Goal: Task Accomplishment & Management: Use online tool/utility

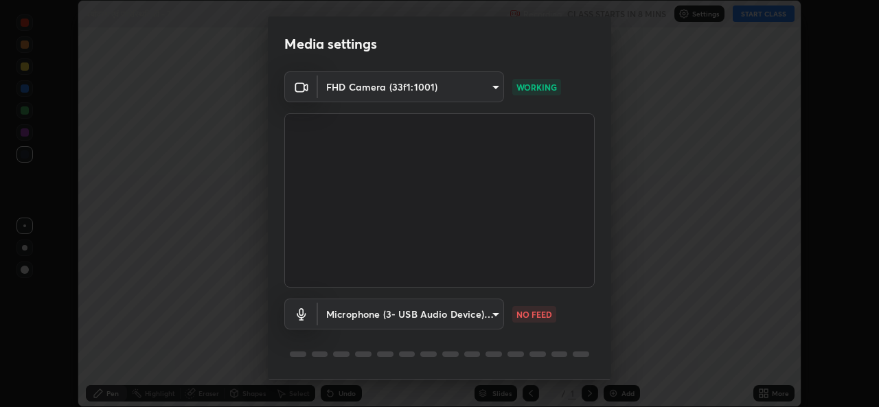
scroll to position [43, 0]
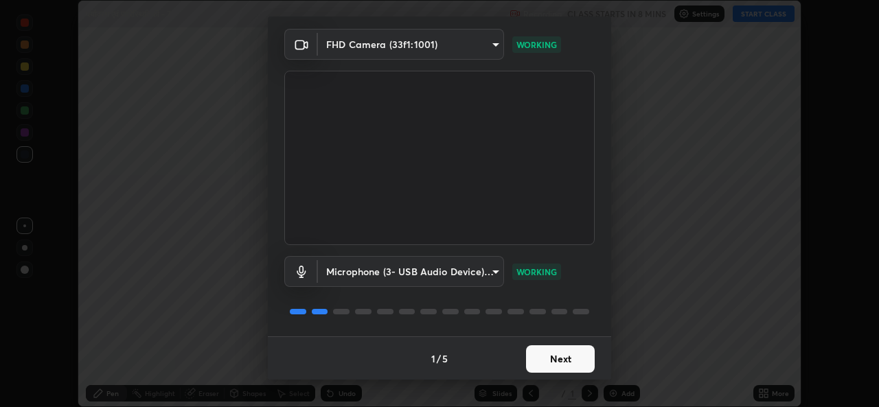
click at [561, 366] on button "Next" at bounding box center [560, 359] width 69 height 27
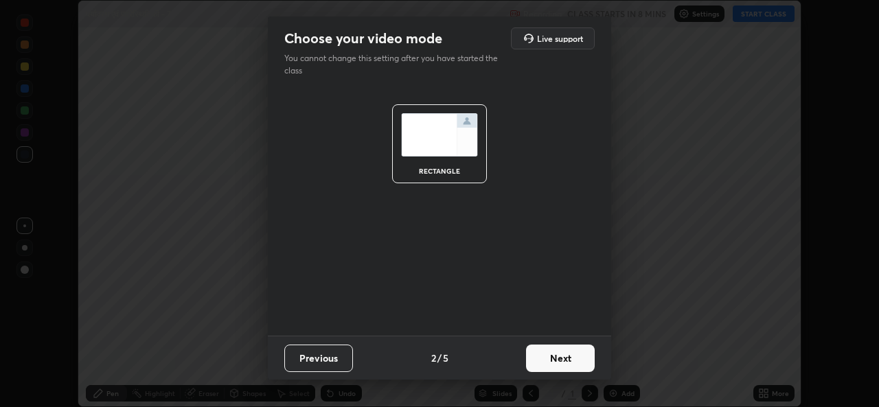
scroll to position [0, 0]
click at [559, 366] on button "Next" at bounding box center [560, 358] width 69 height 27
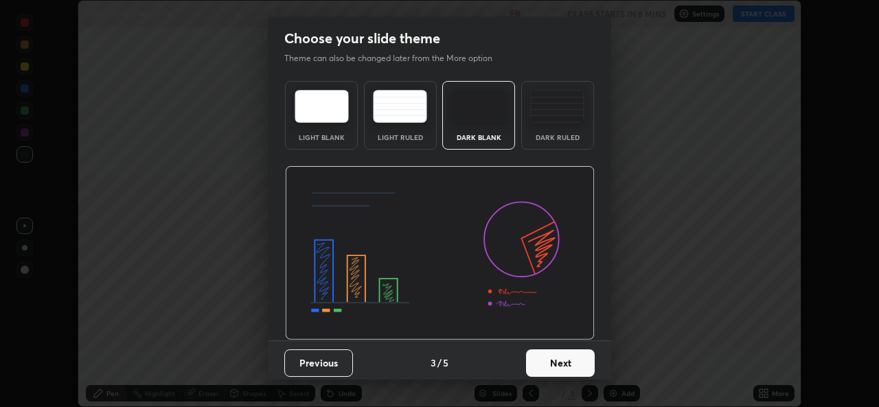
click at [559, 361] on button "Next" at bounding box center [560, 363] width 69 height 27
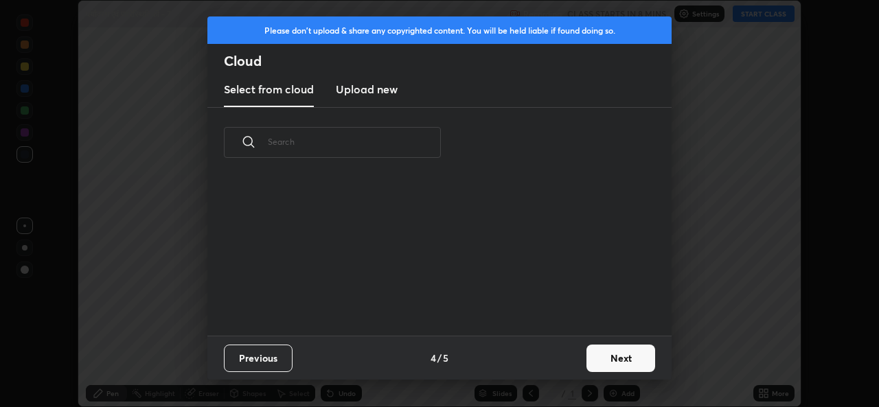
click at [609, 366] on button "Next" at bounding box center [621, 358] width 69 height 27
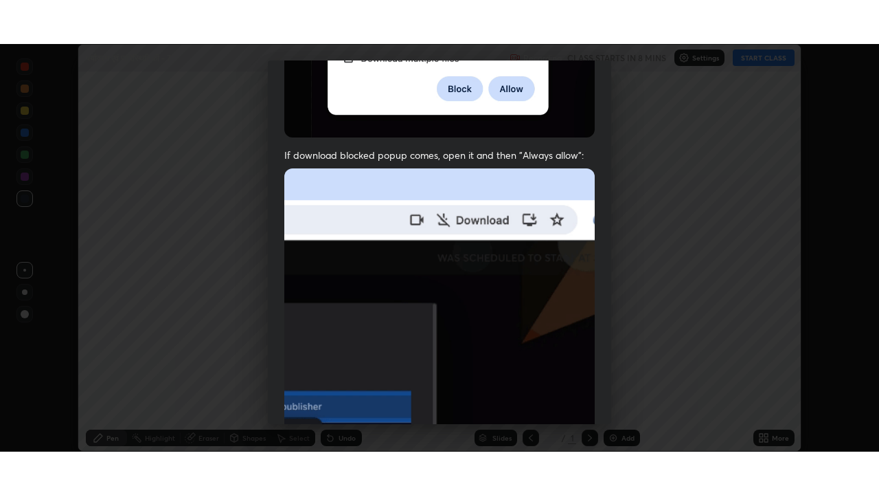
scroll to position [323, 0]
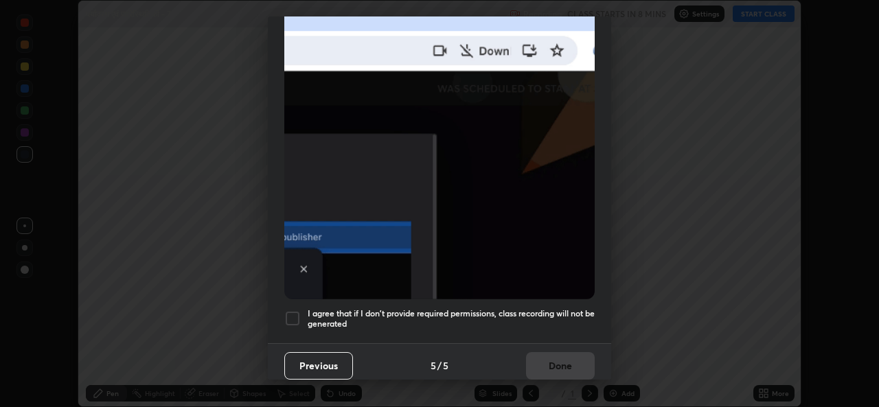
click at [440, 320] on h5 "I agree that if I don't provide required permissions, class recording will not …" at bounding box center [451, 318] width 287 height 21
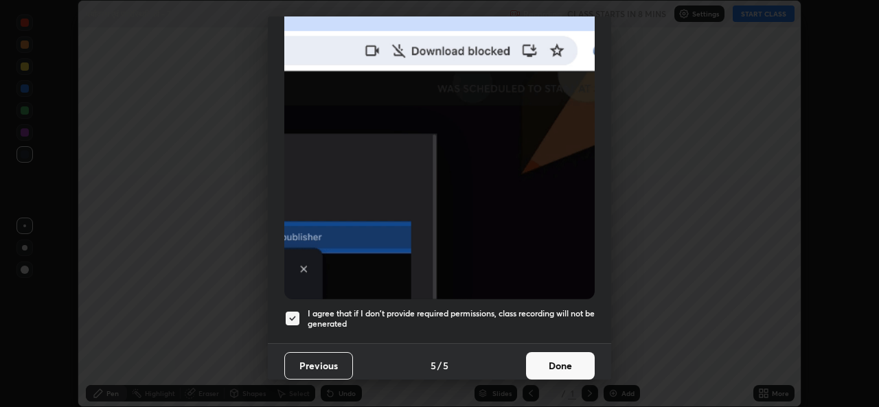
click at [528, 352] on button "Done" at bounding box center [560, 365] width 69 height 27
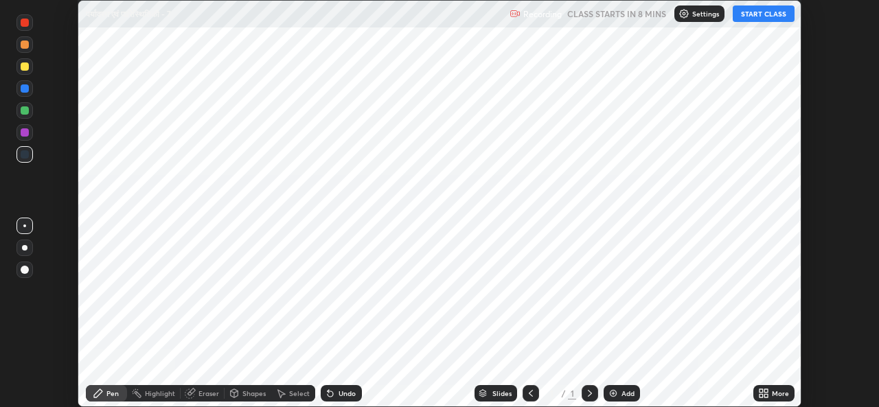
click at [625, 390] on div "Add" at bounding box center [628, 393] width 13 height 7
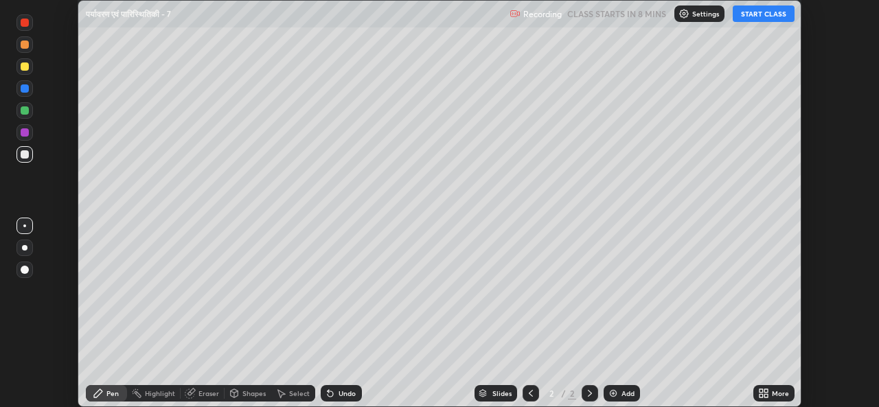
click at [771, 392] on div "More" at bounding box center [774, 393] width 41 height 16
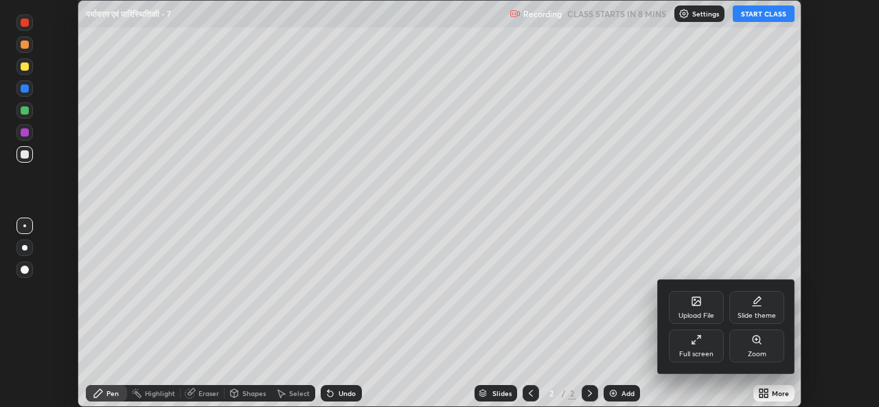
click at [701, 345] on icon at bounding box center [696, 340] width 11 height 11
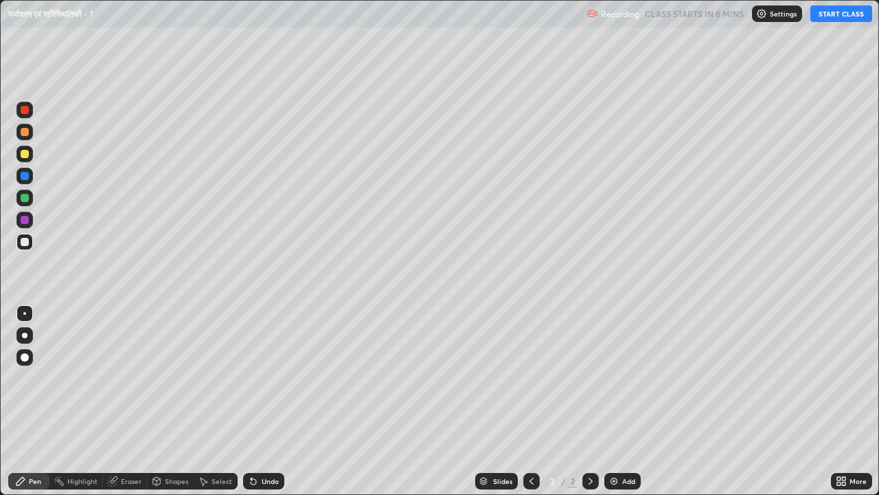
scroll to position [495, 879]
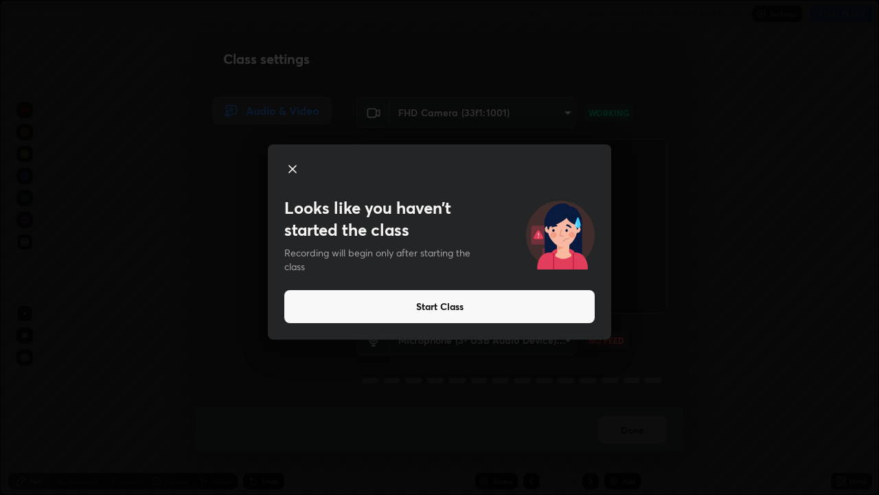
click at [129, 407] on div "Looks like you haven’t started the class Recording will begin only after starti…" at bounding box center [439, 247] width 879 height 495
click at [236, 407] on div "Looks like you haven’t started the class Recording will begin only after starti…" at bounding box center [439, 247] width 879 height 495
click at [437, 311] on button "Start Class" at bounding box center [439, 306] width 311 height 33
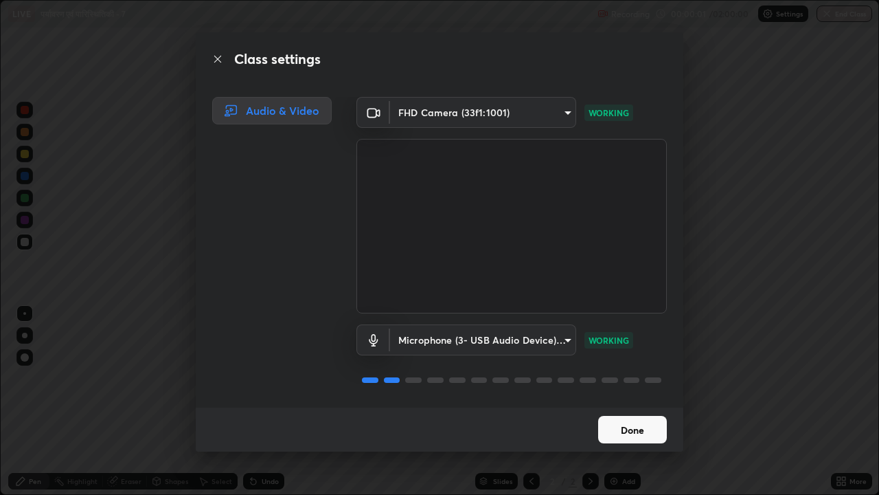
click at [620, 407] on button "Done" at bounding box center [632, 429] width 69 height 27
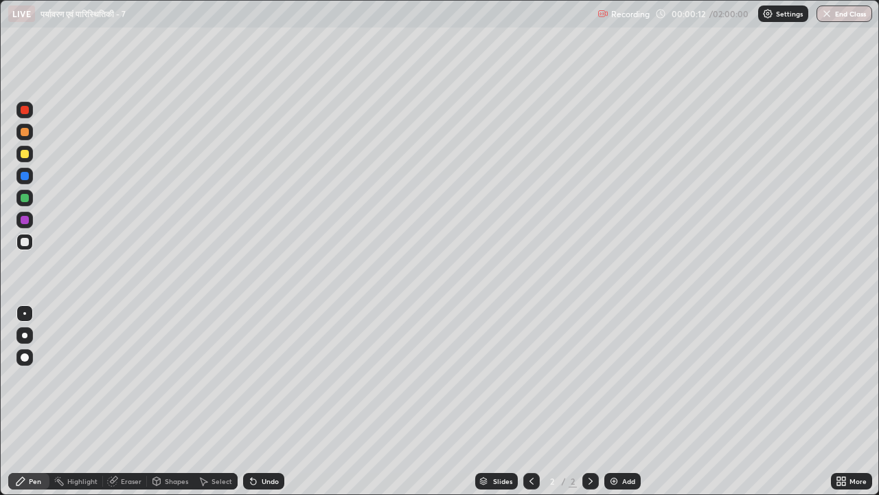
click at [25, 335] on div at bounding box center [24, 335] width 5 height 5
click at [28, 157] on div at bounding box center [25, 154] width 8 height 8
click at [25, 194] on div at bounding box center [25, 198] width 8 height 8
click at [25, 155] on div at bounding box center [25, 154] width 8 height 8
click at [23, 201] on div at bounding box center [25, 198] width 8 height 8
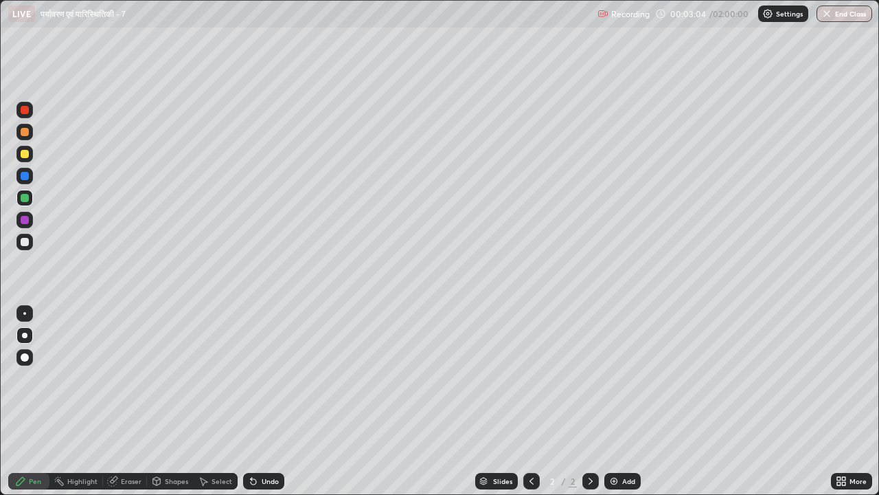
click at [30, 154] on div at bounding box center [24, 154] width 16 height 16
click at [23, 199] on div at bounding box center [25, 198] width 8 height 8
click at [266, 407] on div "Undo" at bounding box center [270, 480] width 17 height 7
click at [25, 203] on div at bounding box center [24, 198] width 16 height 16
click at [25, 154] on div at bounding box center [25, 154] width 8 height 8
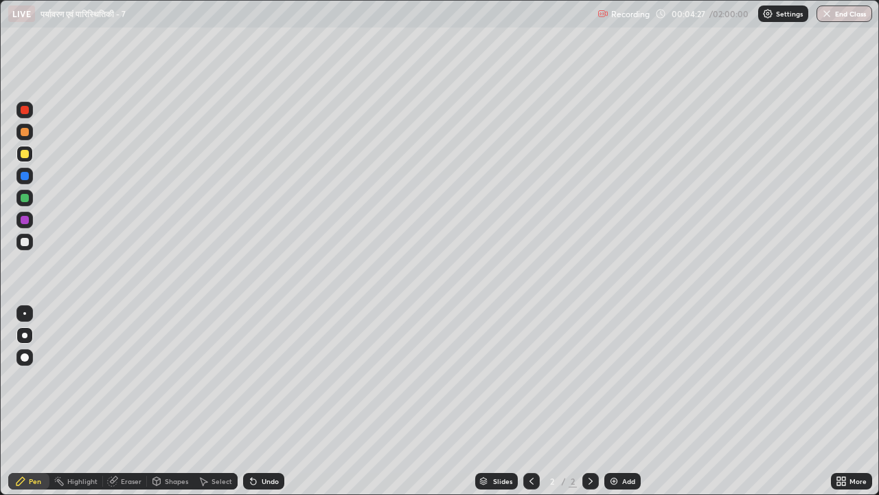
click at [25, 358] on div at bounding box center [25, 357] width 8 height 8
click at [23, 217] on div at bounding box center [25, 220] width 8 height 8
click at [27, 150] on div at bounding box center [25, 154] width 8 height 8
click at [23, 177] on div at bounding box center [25, 176] width 8 height 8
click at [622, 407] on div "Add" at bounding box center [628, 480] width 13 height 7
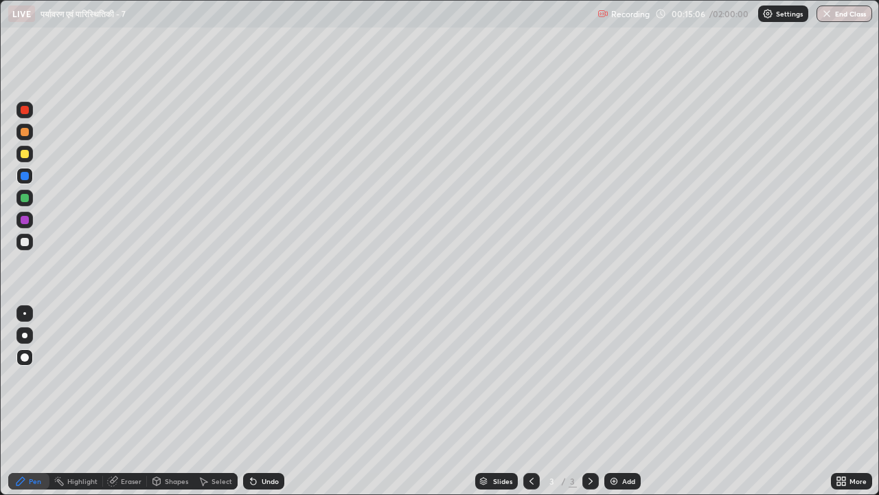
click at [26, 199] on div at bounding box center [25, 198] width 8 height 8
click at [25, 220] on div at bounding box center [25, 220] width 8 height 8
click at [25, 157] on div at bounding box center [25, 154] width 8 height 8
click at [21, 243] on div at bounding box center [25, 242] width 8 height 8
click at [23, 201] on div at bounding box center [25, 198] width 8 height 8
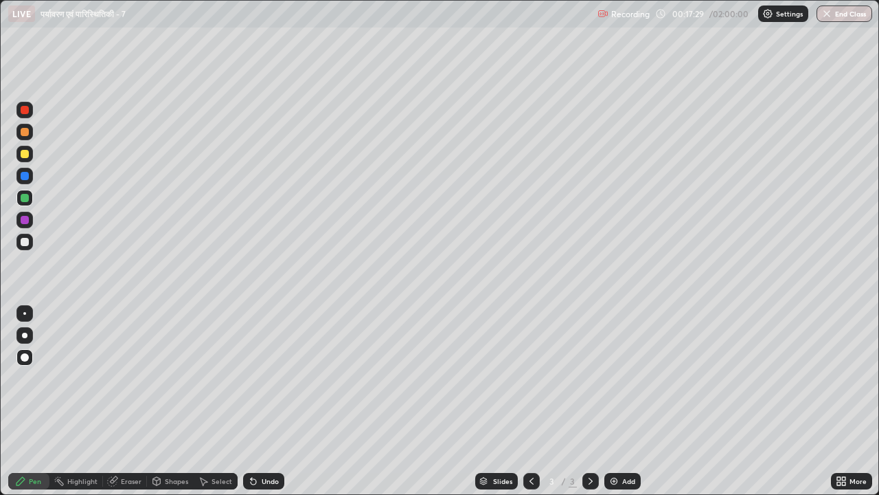
click at [25, 222] on div at bounding box center [25, 220] width 8 height 8
click at [265, 407] on div "Undo" at bounding box center [270, 480] width 17 height 7
click at [275, 407] on div "Undo" at bounding box center [263, 481] width 41 height 16
click at [28, 157] on div at bounding box center [25, 154] width 8 height 8
click at [25, 155] on div at bounding box center [25, 154] width 8 height 8
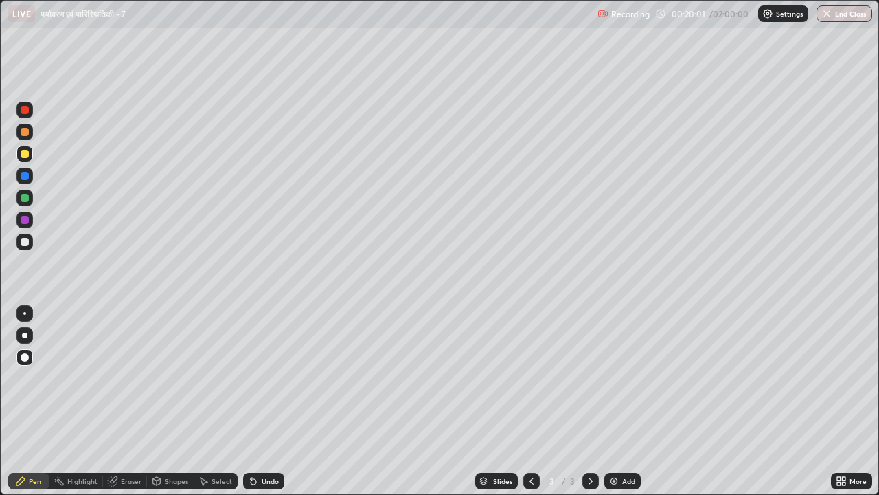
click at [26, 203] on div at bounding box center [24, 198] width 16 height 16
click at [23, 224] on div at bounding box center [24, 220] width 16 height 16
click at [25, 198] on div at bounding box center [25, 198] width 8 height 8
click at [21, 196] on div at bounding box center [25, 198] width 8 height 8
click at [22, 157] on div at bounding box center [25, 154] width 8 height 8
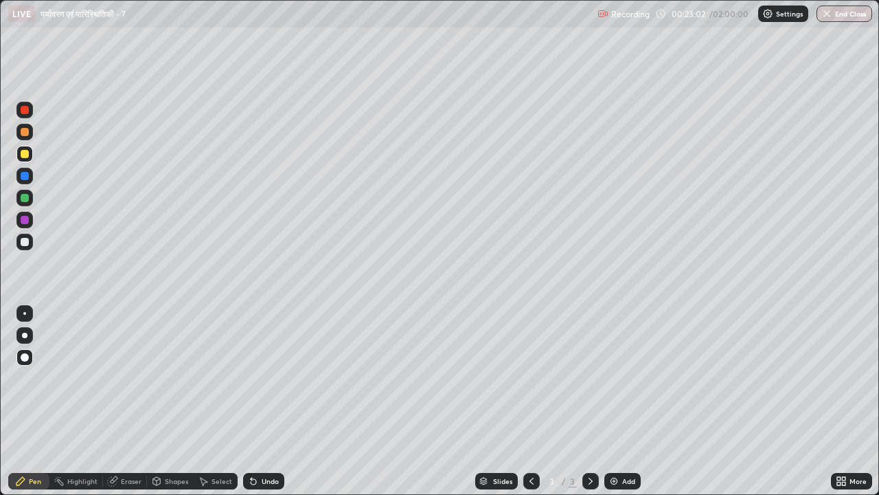
click at [23, 198] on div at bounding box center [25, 198] width 8 height 8
click at [23, 179] on div at bounding box center [25, 176] width 8 height 8
click at [610, 407] on img at bounding box center [614, 480] width 11 height 11
click at [25, 155] on div at bounding box center [25, 154] width 8 height 8
click at [26, 199] on div at bounding box center [25, 198] width 8 height 8
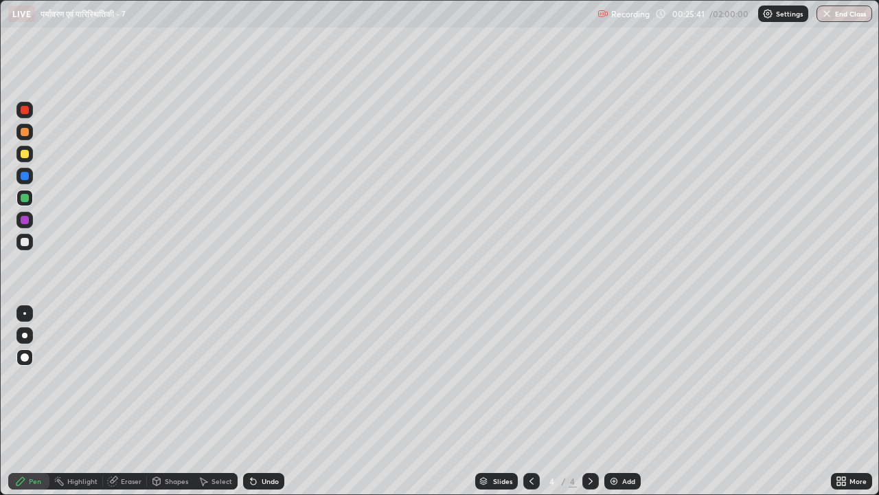
click at [25, 159] on div at bounding box center [24, 154] width 16 height 16
click at [23, 218] on div at bounding box center [25, 220] width 8 height 8
click at [24, 157] on div at bounding box center [25, 154] width 8 height 8
click at [27, 200] on div at bounding box center [25, 198] width 8 height 8
click at [25, 155] on div at bounding box center [25, 154] width 8 height 8
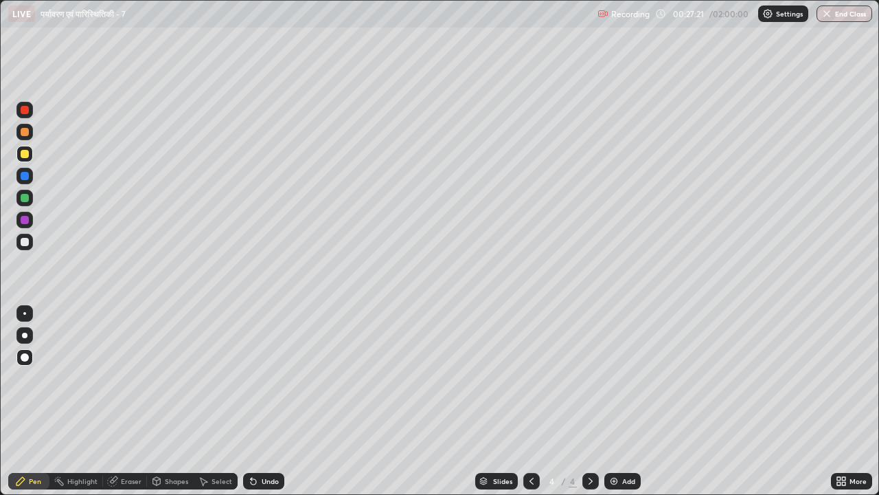
click at [22, 223] on div at bounding box center [25, 220] width 8 height 8
click at [25, 240] on div at bounding box center [25, 242] width 8 height 8
click at [25, 160] on div at bounding box center [24, 154] width 16 height 16
click at [25, 223] on div at bounding box center [25, 220] width 8 height 8
click at [25, 198] on div at bounding box center [25, 198] width 8 height 8
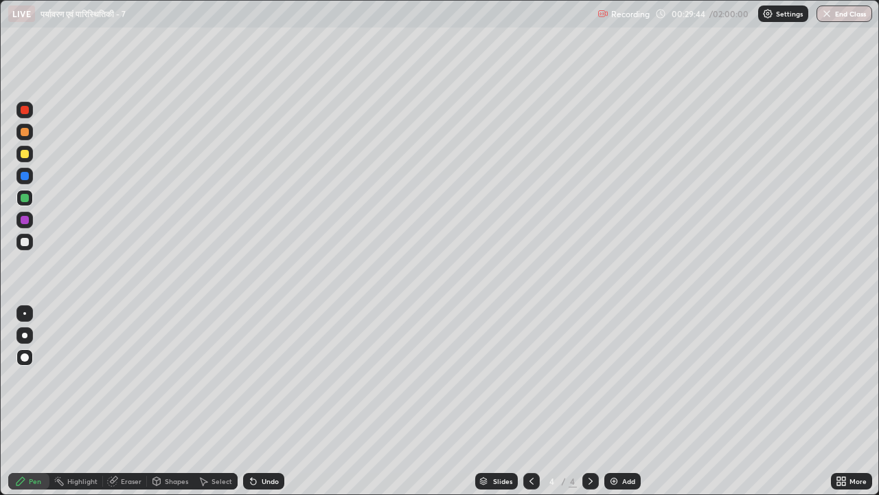
click at [25, 154] on div at bounding box center [25, 154] width 8 height 8
click at [25, 222] on div at bounding box center [25, 220] width 8 height 8
click at [24, 133] on div at bounding box center [25, 132] width 8 height 8
click at [27, 240] on div at bounding box center [25, 242] width 8 height 8
click at [25, 179] on div at bounding box center [25, 176] width 8 height 8
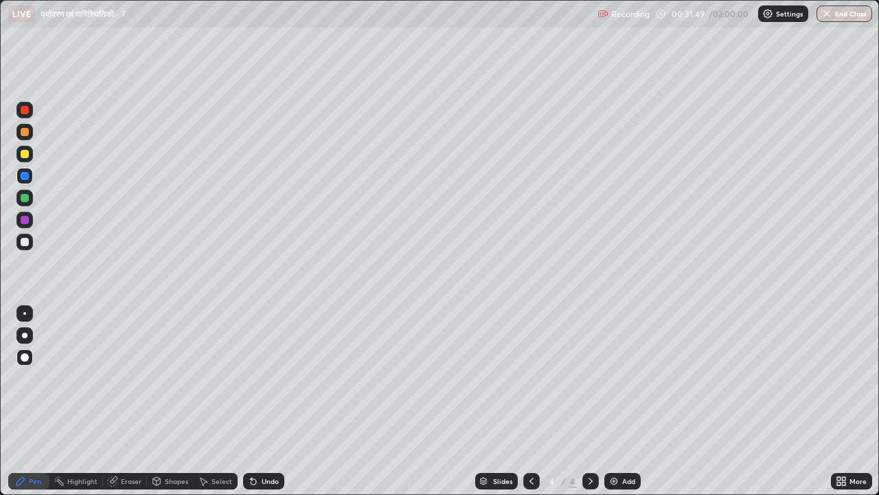
click at [74, 407] on div "Highlight" at bounding box center [82, 480] width 30 height 7
click at [23, 407] on icon at bounding box center [24, 435] width 3 height 3
click at [23, 199] on div at bounding box center [25, 198] width 8 height 8
click at [27, 407] on div "Pen" at bounding box center [28, 481] width 41 height 16
click at [25, 157] on div at bounding box center [25, 154] width 8 height 8
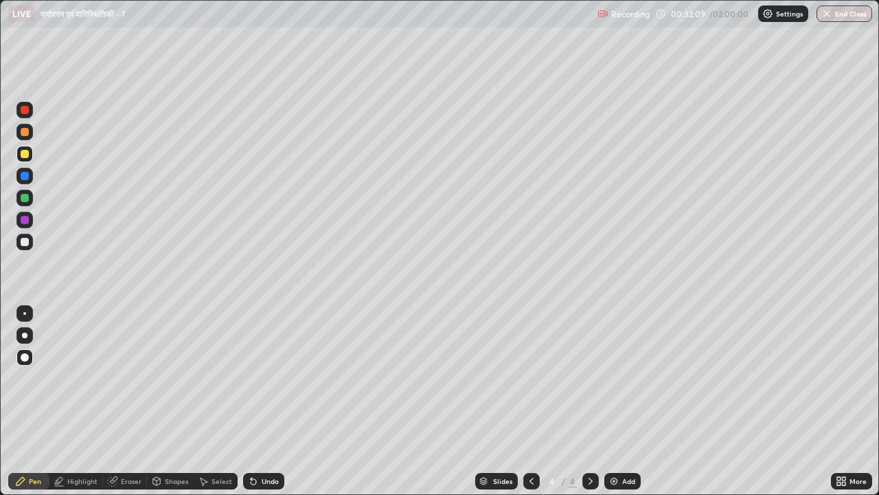
click at [71, 407] on div "Highlight" at bounding box center [82, 480] width 30 height 7
click at [23, 195] on div at bounding box center [25, 198] width 8 height 8
click at [34, 407] on div "Pen" at bounding box center [35, 480] width 12 height 7
click at [25, 221] on div at bounding box center [25, 220] width 8 height 8
click at [25, 177] on div at bounding box center [25, 176] width 8 height 8
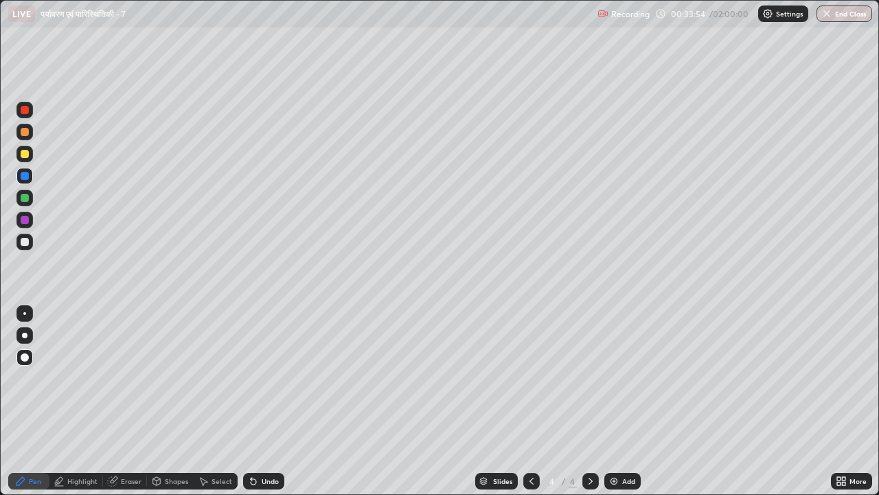
click at [26, 238] on div at bounding box center [25, 242] width 8 height 8
click at [25, 199] on div at bounding box center [25, 198] width 8 height 8
click at [609, 407] on img at bounding box center [614, 480] width 11 height 11
click at [21, 151] on div at bounding box center [25, 154] width 8 height 8
click at [24, 137] on div at bounding box center [24, 132] width 16 height 16
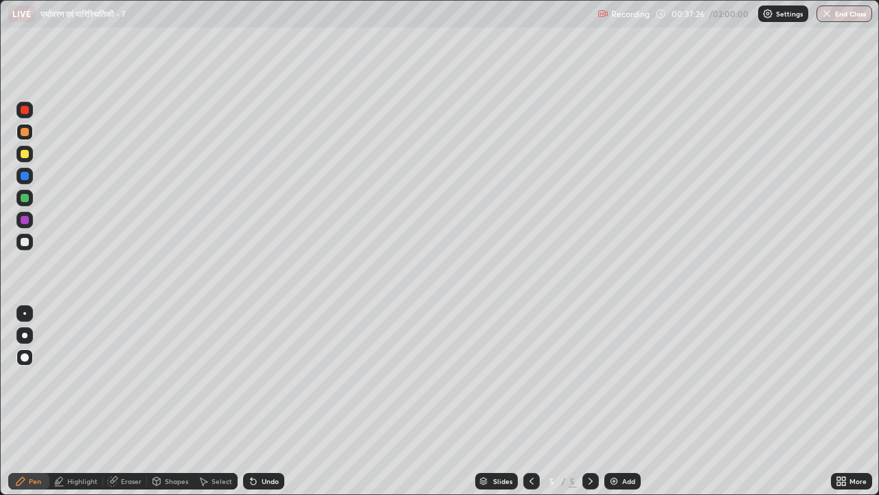
click at [27, 159] on div at bounding box center [24, 154] width 16 height 16
click at [27, 178] on div at bounding box center [25, 176] width 8 height 8
click at [25, 218] on div at bounding box center [25, 220] width 8 height 8
click at [25, 150] on div at bounding box center [25, 154] width 8 height 8
click at [23, 134] on div at bounding box center [25, 132] width 8 height 8
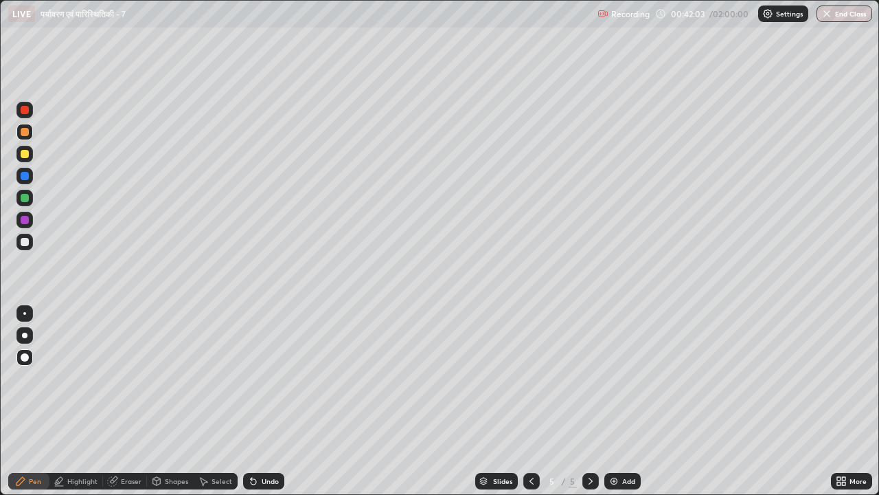
click at [610, 407] on img at bounding box center [614, 480] width 11 height 11
click at [22, 155] on div at bounding box center [25, 154] width 8 height 8
click at [253, 407] on icon at bounding box center [253, 481] width 5 height 5
click at [251, 407] on icon at bounding box center [253, 481] width 5 height 5
click at [254, 407] on icon at bounding box center [253, 480] width 11 height 11
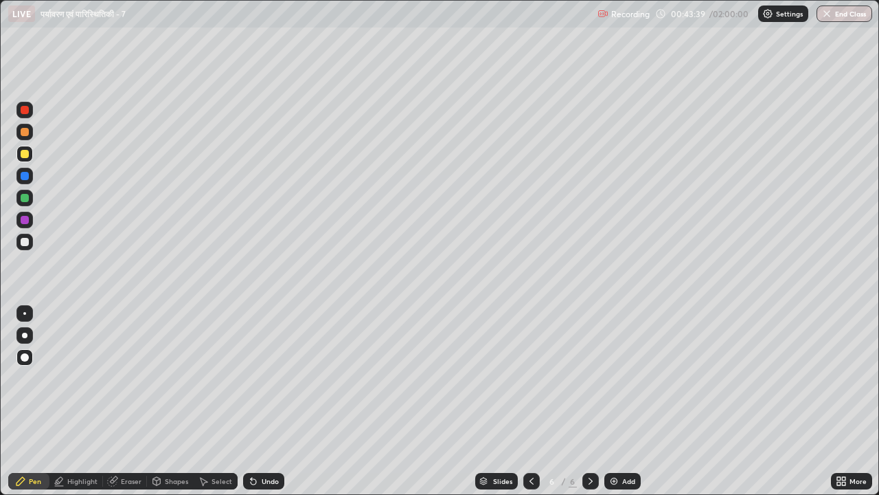
click at [23, 133] on div at bounding box center [25, 132] width 8 height 8
click at [24, 154] on div at bounding box center [25, 154] width 8 height 8
click at [23, 200] on div at bounding box center [25, 198] width 8 height 8
click at [24, 242] on div at bounding box center [25, 242] width 8 height 8
click at [25, 153] on div at bounding box center [25, 154] width 8 height 8
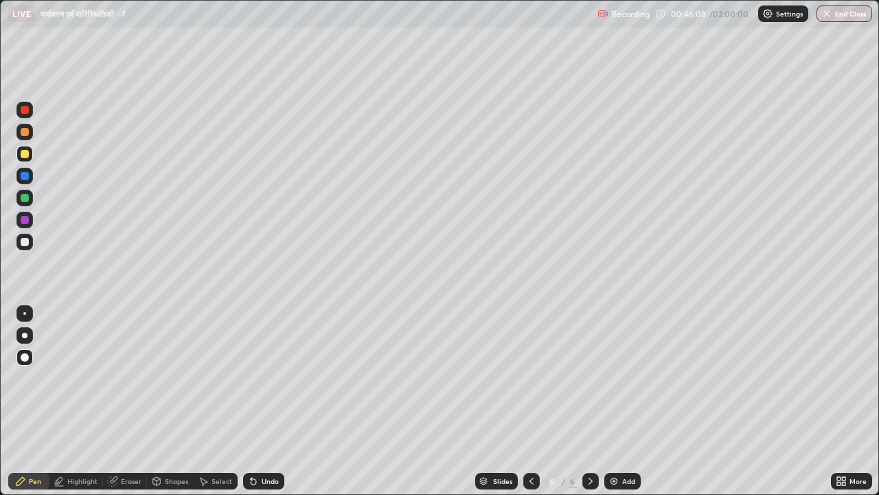
click at [23, 243] on div at bounding box center [25, 242] width 8 height 8
click at [25, 221] on div at bounding box center [25, 220] width 8 height 8
click at [23, 155] on div at bounding box center [25, 154] width 8 height 8
click at [27, 221] on div at bounding box center [25, 220] width 8 height 8
click at [23, 201] on div at bounding box center [25, 198] width 8 height 8
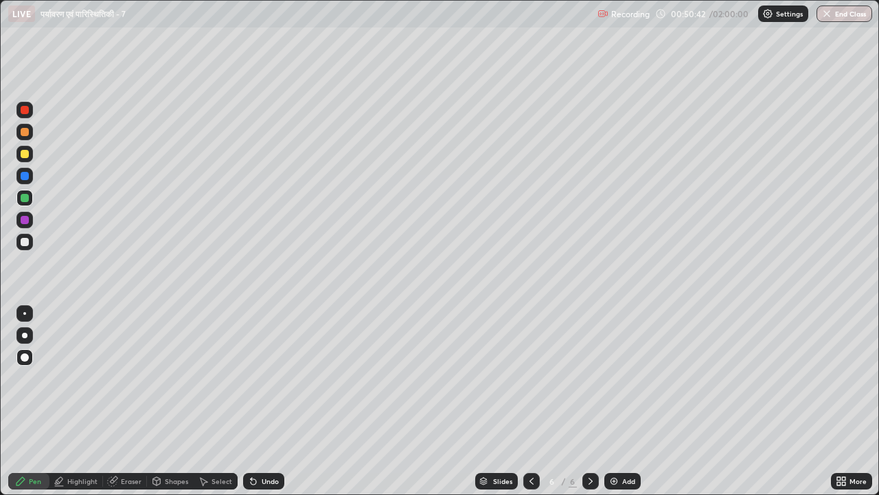
click at [26, 242] on div at bounding box center [25, 242] width 8 height 8
click at [130, 407] on div "Eraser" at bounding box center [131, 480] width 21 height 7
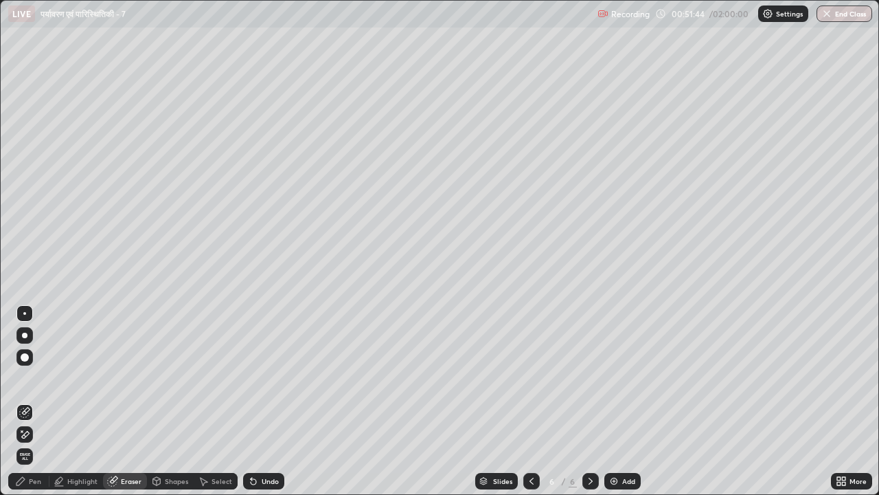
click at [34, 407] on div "Pen" at bounding box center [28, 481] width 41 height 16
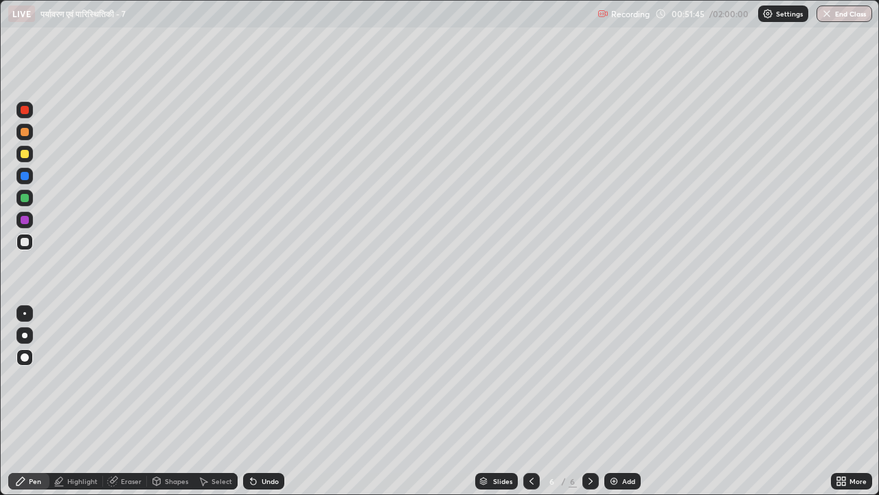
click at [27, 161] on div at bounding box center [24, 154] width 16 height 16
click at [21, 178] on div at bounding box center [25, 176] width 8 height 8
click at [28, 151] on div at bounding box center [25, 154] width 8 height 8
click at [25, 133] on div at bounding box center [25, 132] width 8 height 8
click at [23, 245] on div at bounding box center [25, 242] width 8 height 8
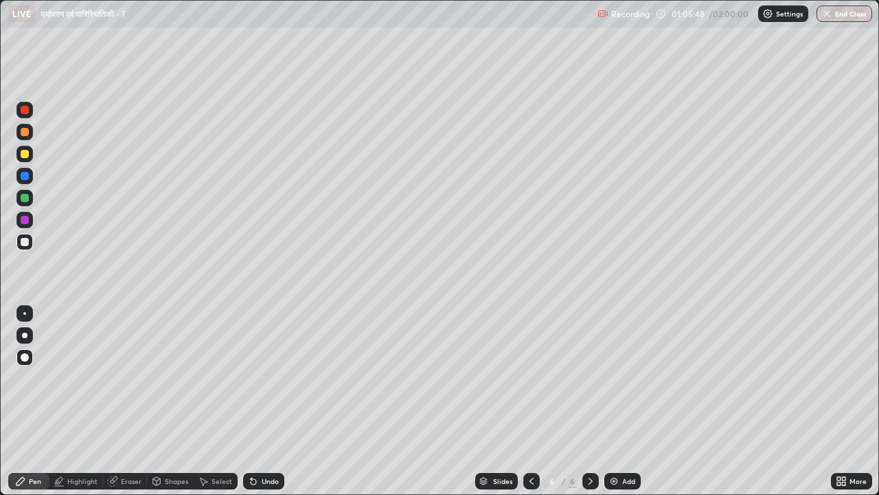
click at [530, 407] on icon at bounding box center [531, 480] width 11 height 11
click at [589, 407] on icon at bounding box center [590, 480] width 11 height 11
click at [613, 407] on img at bounding box center [614, 480] width 11 height 11
click at [23, 222] on div at bounding box center [25, 220] width 8 height 8
click at [25, 201] on div at bounding box center [25, 198] width 8 height 8
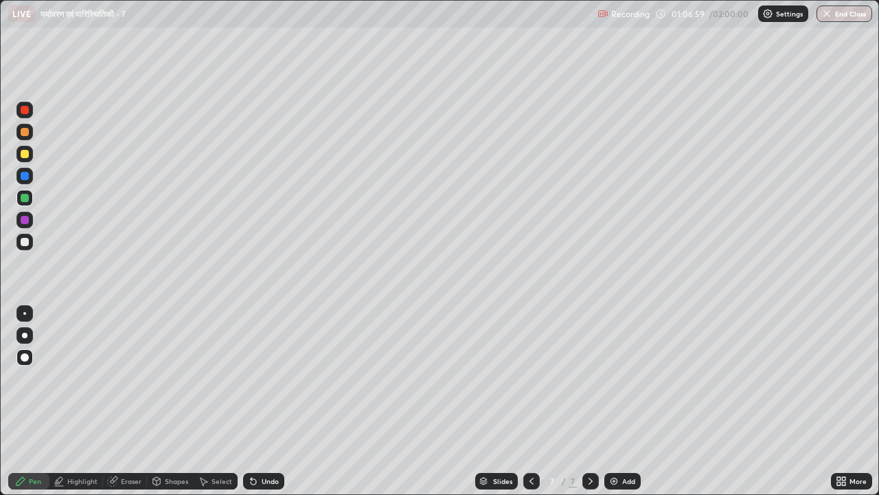
click at [258, 407] on div "Undo" at bounding box center [263, 481] width 41 height 16
click at [25, 240] on div at bounding box center [25, 242] width 8 height 8
click at [25, 161] on div at bounding box center [24, 154] width 16 height 16
click at [22, 199] on div at bounding box center [25, 198] width 8 height 8
click at [23, 137] on div at bounding box center [24, 132] width 16 height 16
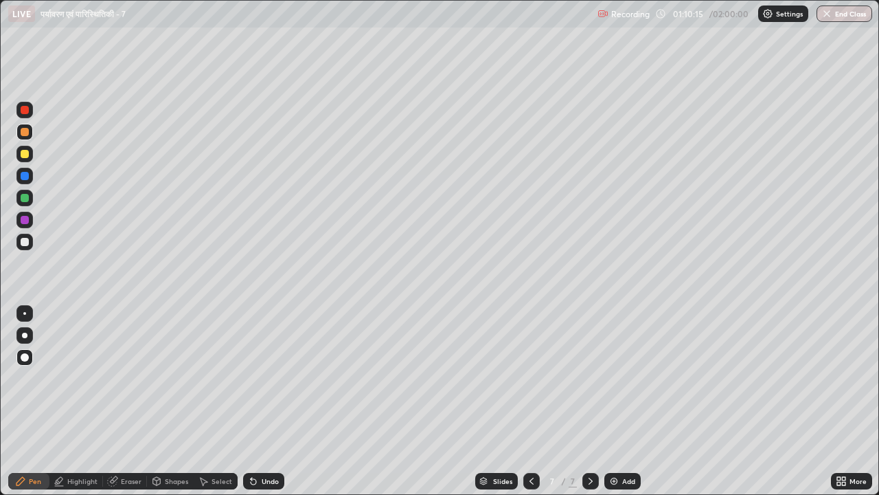
click at [25, 220] on div at bounding box center [25, 220] width 8 height 8
click at [25, 133] on div at bounding box center [25, 132] width 8 height 8
click at [20, 183] on div at bounding box center [24, 176] width 16 height 16
click at [23, 198] on div at bounding box center [25, 198] width 8 height 8
click at [22, 153] on div at bounding box center [25, 154] width 8 height 8
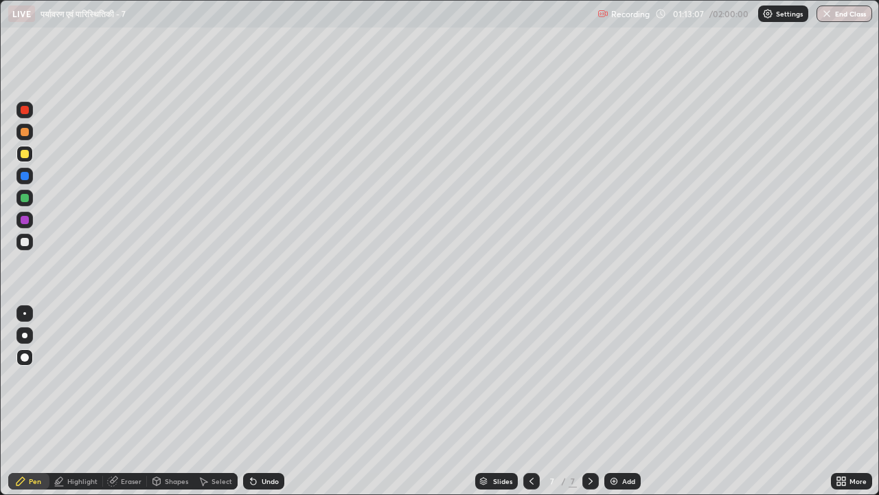
click at [524, 407] on div at bounding box center [532, 481] width 16 height 16
click at [530, 407] on icon at bounding box center [531, 480] width 11 height 11
click at [588, 407] on div at bounding box center [591, 481] width 16 height 16
click at [589, 407] on icon at bounding box center [590, 480] width 11 height 11
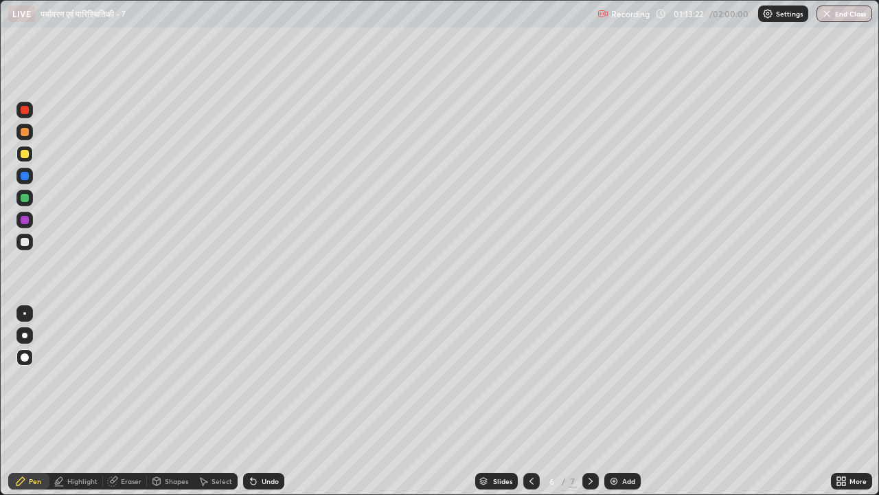
click at [585, 407] on icon at bounding box center [590, 480] width 11 height 11
click at [273, 407] on div "Undo" at bounding box center [270, 480] width 17 height 7
click at [267, 407] on div "Undo" at bounding box center [263, 481] width 41 height 16
click at [25, 245] on div at bounding box center [25, 242] width 8 height 8
click at [26, 204] on div at bounding box center [24, 198] width 16 height 16
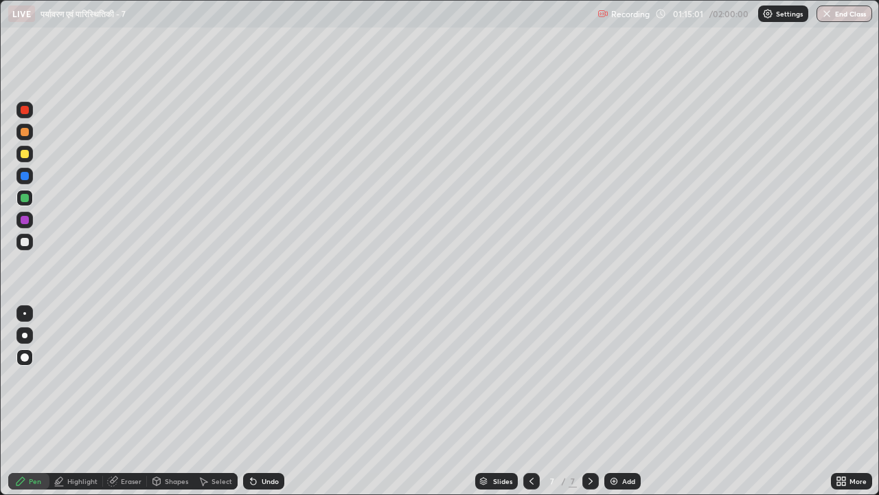
click at [26, 135] on div at bounding box center [25, 132] width 8 height 8
click at [25, 131] on div at bounding box center [25, 132] width 8 height 8
click at [529, 407] on icon at bounding box center [531, 480] width 11 height 11
click at [530, 407] on icon at bounding box center [531, 480] width 11 height 11
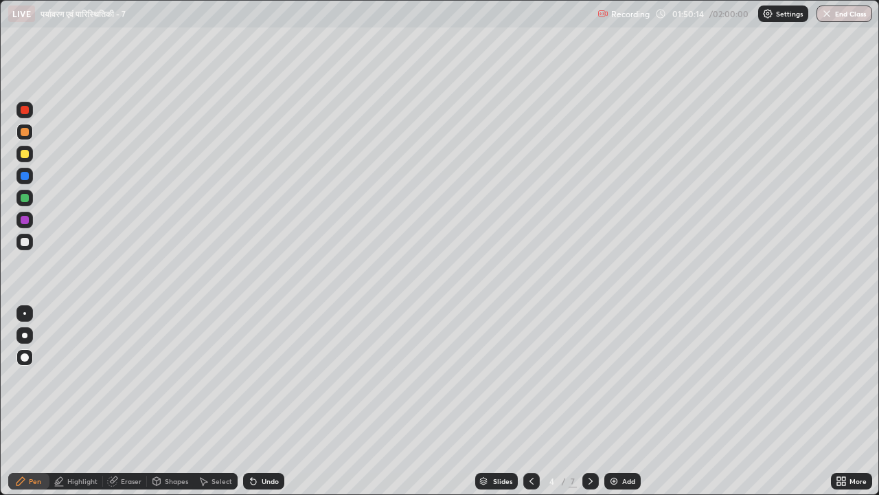
click at [590, 407] on icon at bounding box center [590, 480] width 11 height 11
click at [589, 407] on icon at bounding box center [590, 480] width 11 height 11
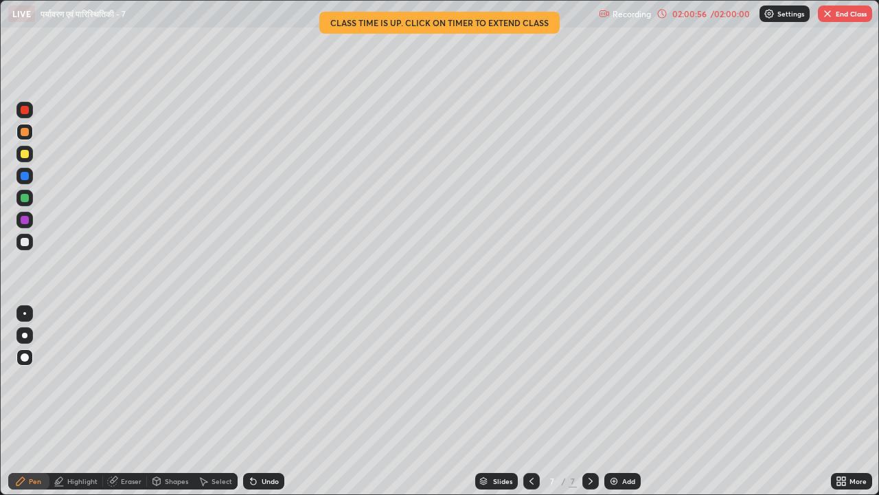
click at [530, 407] on icon at bounding box center [531, 480] width 11 height 11
click at [524, 407] on div at bounding box center [532, 481] width 16 height 16
click at [529, 407] on div at bounding box center [532, 481] width 16 height 16
click at [589, 407] on icon at bounding box center [590, 480] width 11 height 11
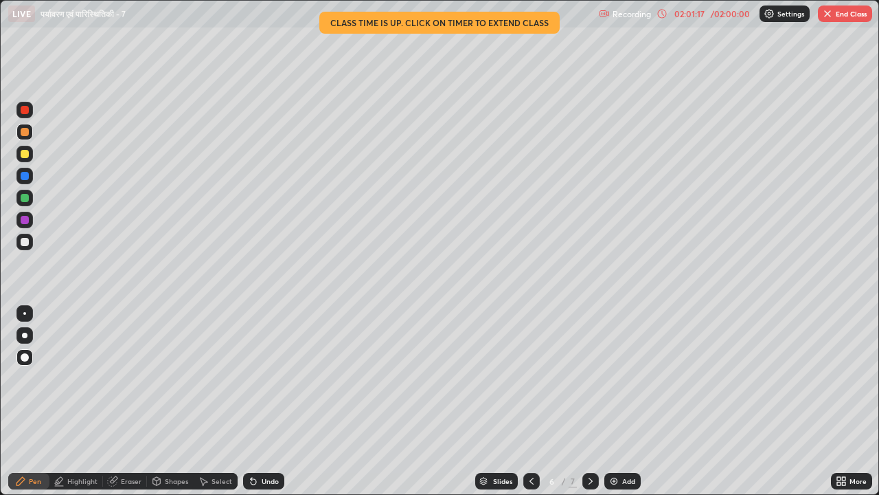
click at [842, 16] on button "End Class" at bounding box center [845, 13] width 54 height 16
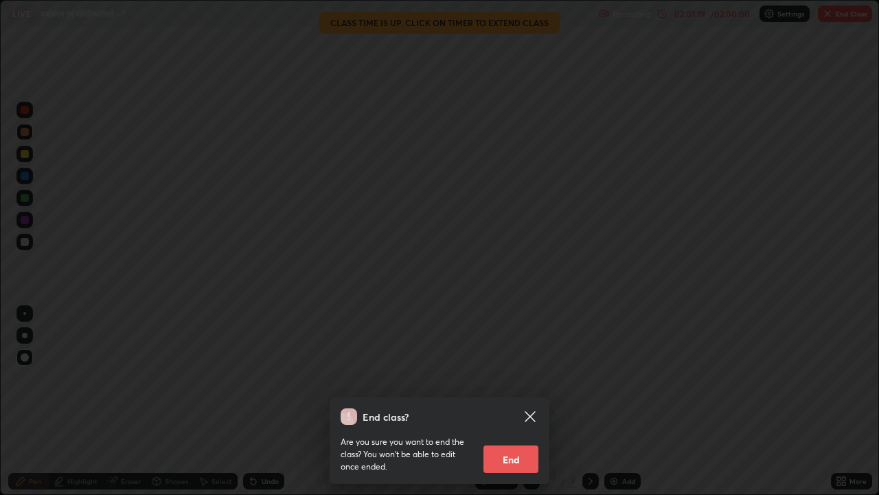
click at [522, 407] on button "End" at bounding box center [511, 458] width 55 height 27
